Goal: Navigation & Orientation: Go to known website

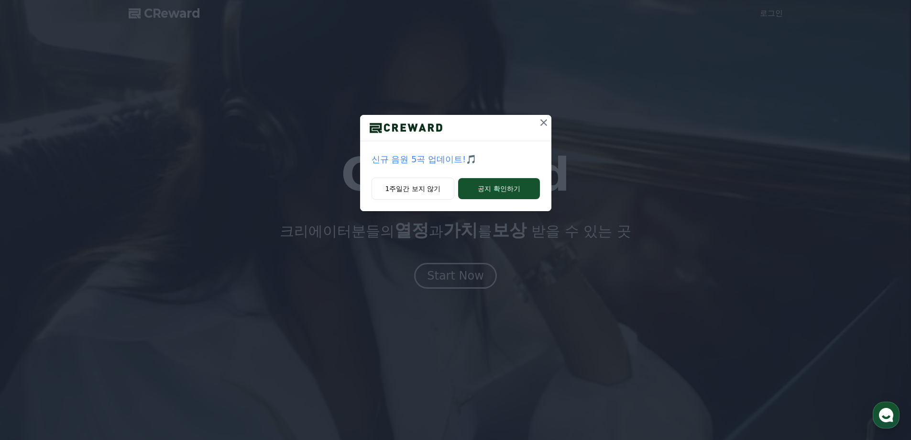
click at [542, 124] on icon at bounding box center [544, 122] width 7 height 7
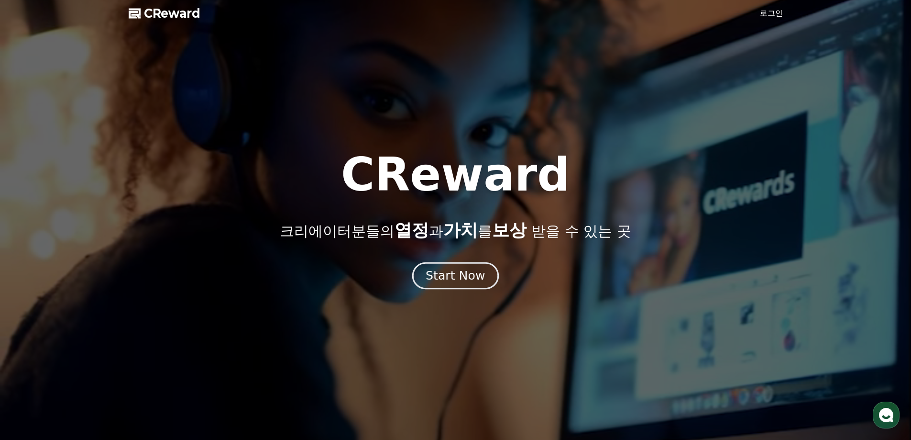
click at [453, 273] on div "Start Now" at bounding box center [455, 275] width 59 height 16
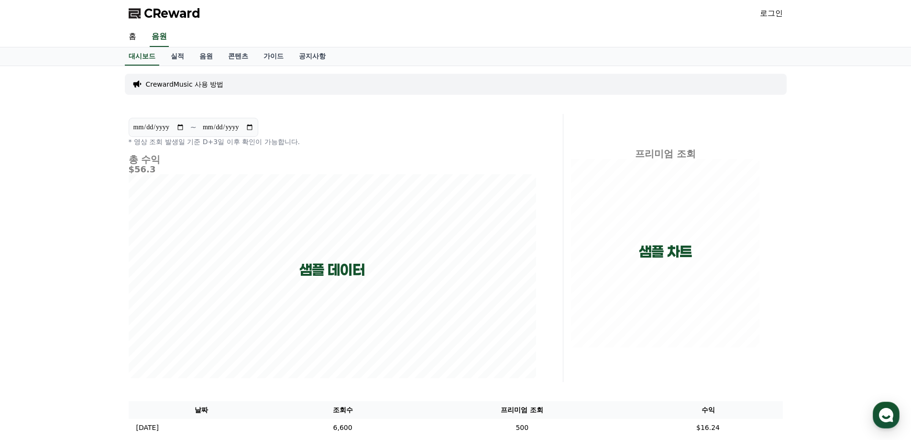
click at [162, 13] on span "CReward" at bounding box center [172, 13] width 56 height 15
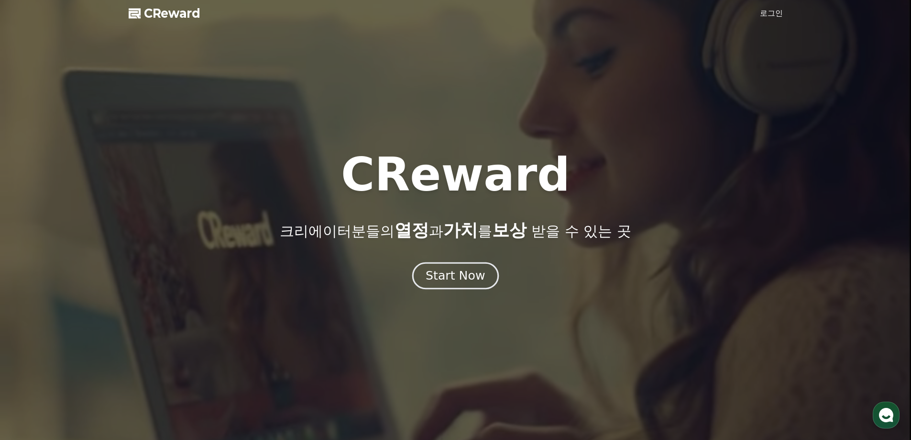
click at [445, 273] on div "Start Now" at bounding box center [455, 275] width 59 height 16
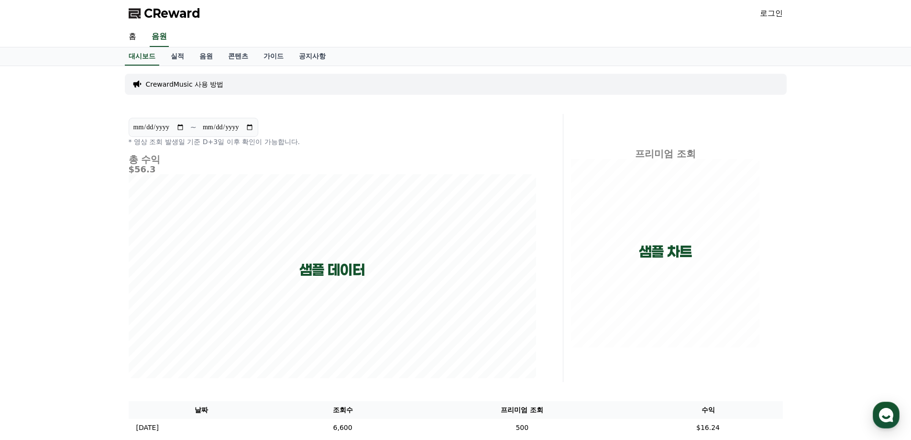
scroll to position [212, 0]
